Goal: Information Seeking & Learning: Learn about a topic

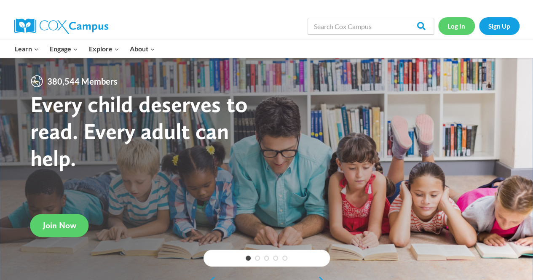
click at [454, 25] on link "Log In" at bounding box center [456, 25] width 37 height 17
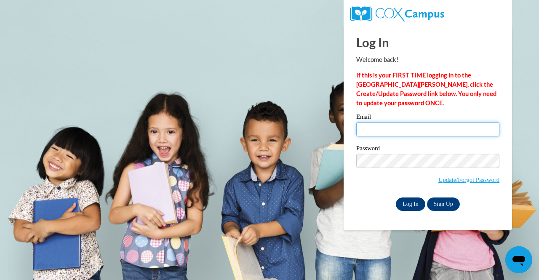
type input "[EMAIL_ADDRESS][DOMAIN_NAME]"
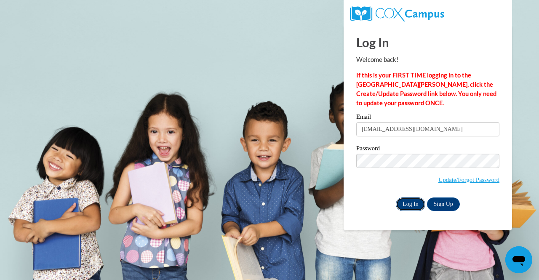
click at [419, 202] on input "Log In" at bounding box center [410, 204] width 29 height 13
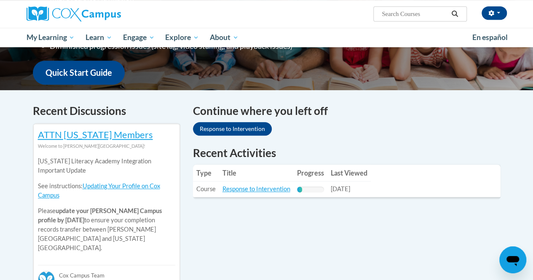
scroll to position [227, 0]
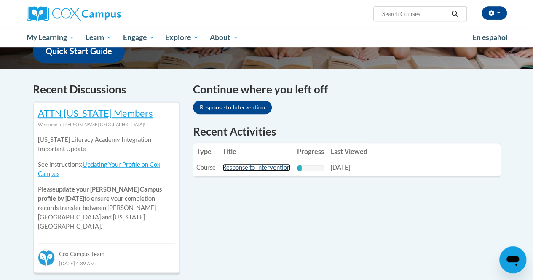
click at [259, 168] on link "Response to Intervention" at bounding box center [256, 167] width 68 height 7
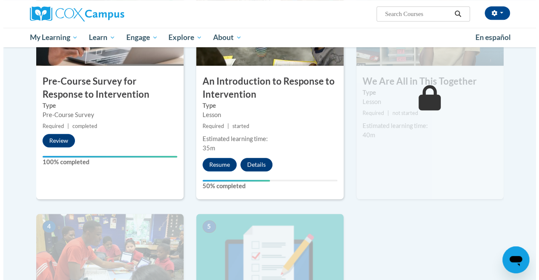
scroll to position [234, 0]
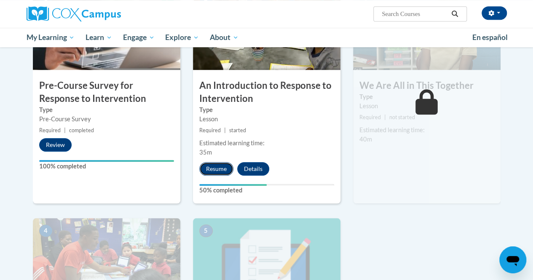
click at [222, 167] on button "Resume" at bounding box center [216, 168] width 34 height 13
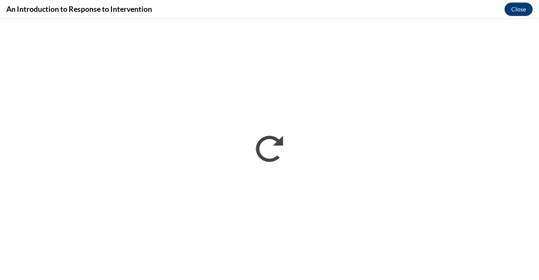
scroll to position [0, 0]
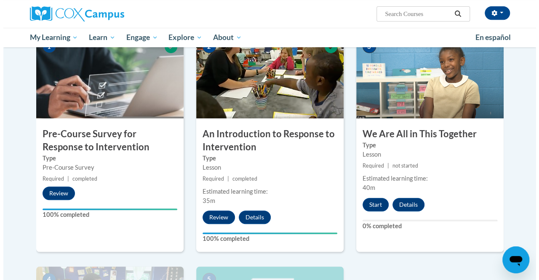
scroll to position [185, 0]
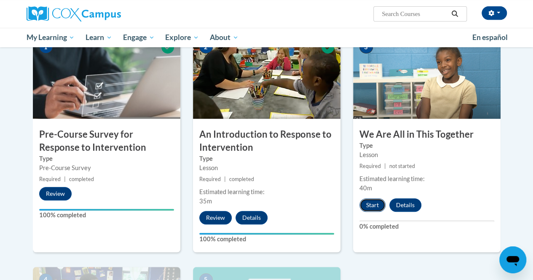
click at [370, 204] on button "Start" at bounding box center [372, 204] width 26 height 13
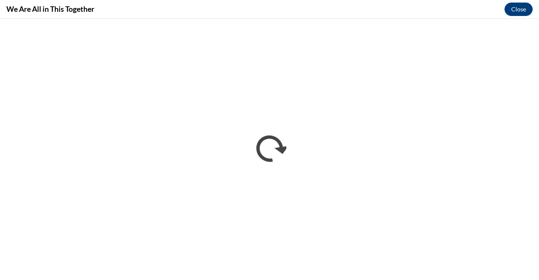
scroll to position [0, 0]
